Goal: Communication & Community: Participate in discussion

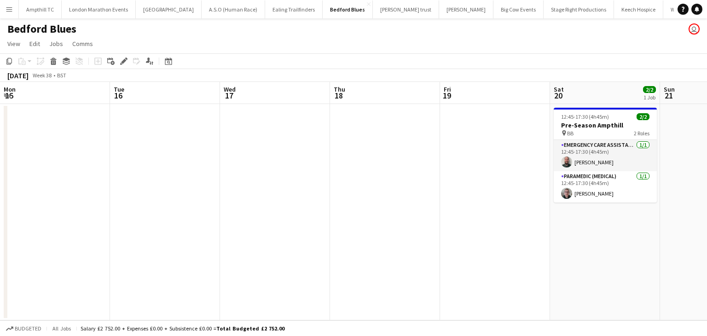
scroll to position [0, 317]
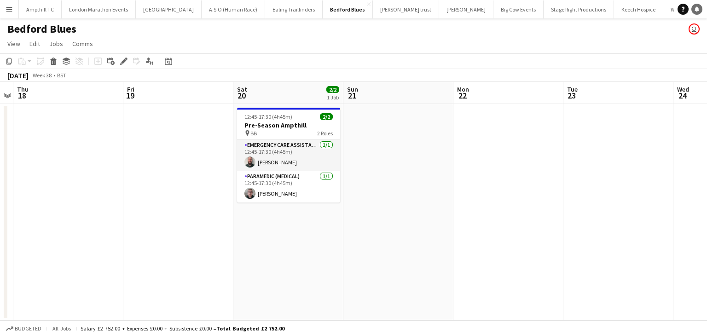
click at [694, 9] on icon "Notifications" at bounding box center [697, 9] width 6 height 6
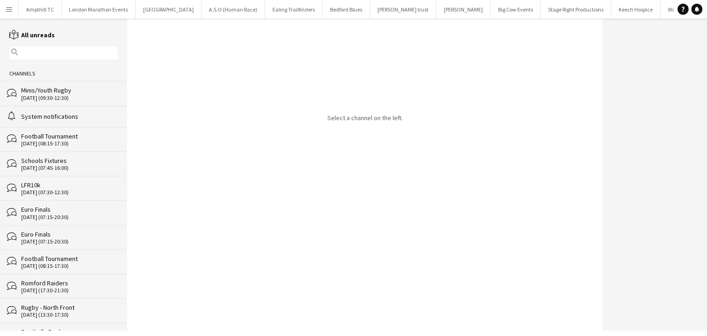
click at [78, 185] on div "LFR10k" at bounding box center [69, 185] width 97 height 8
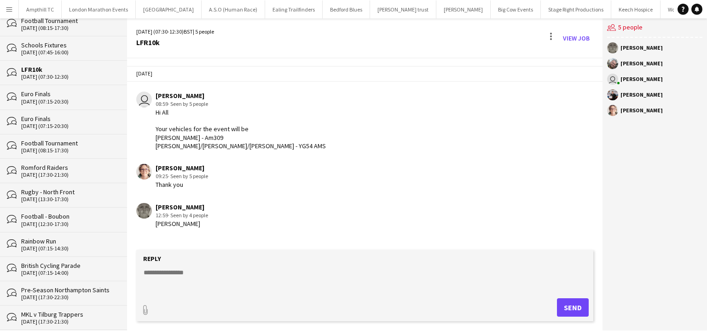
scroll to position [116, 0]
click at [61, 245] on div "[DATE] (07:15-14:30)" at bounding box center [69, 248] width 97 height 6
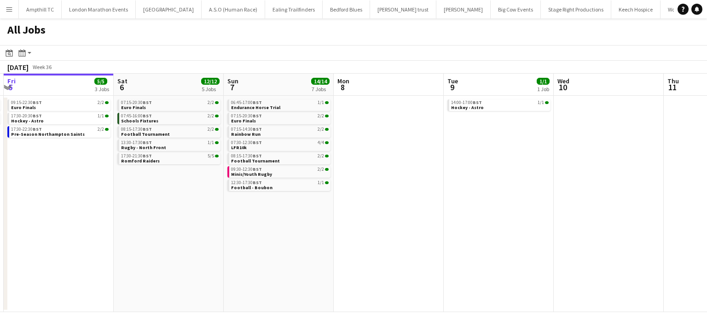
scroll to position [0, 216]
